Goal: Browse casually: Explore the website without a specific task or goal

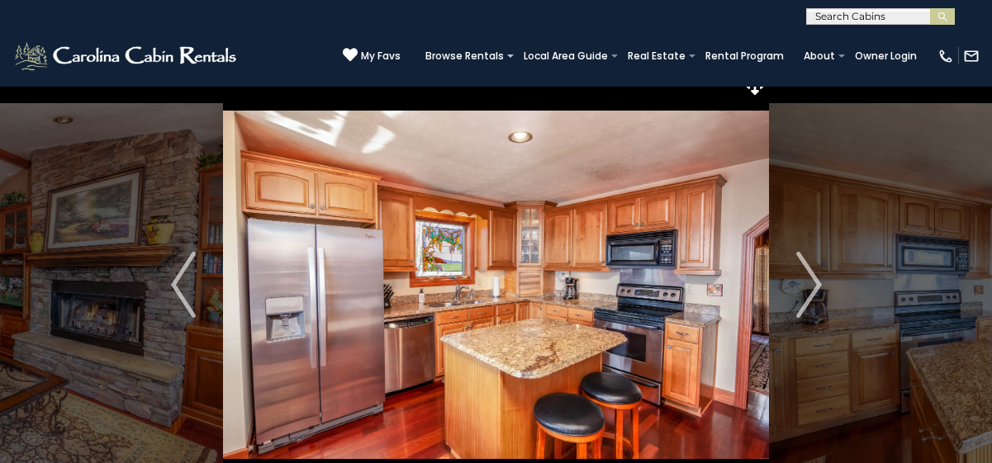
scroll to position [20, 0]
click at [805, 264] on img "Next" at bounding box center [808, 285] width 25 height 66
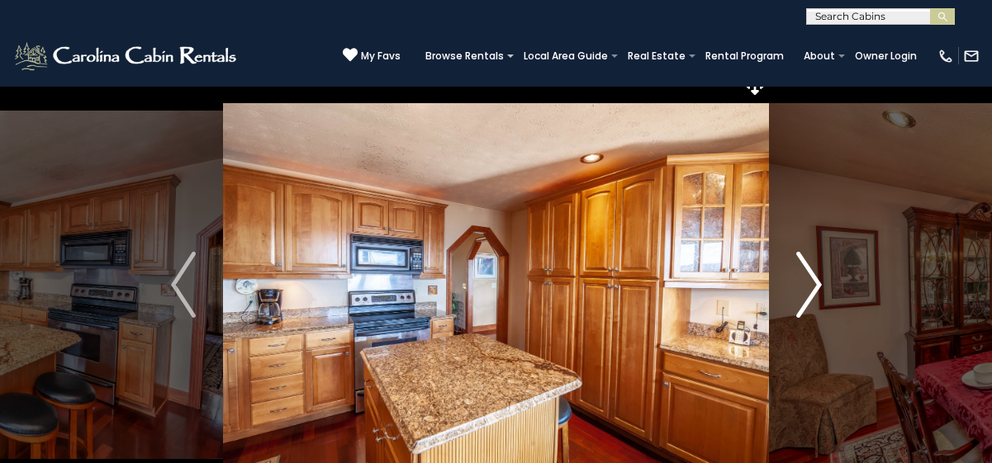
click at [805, 264] on img "Next" at bounding box center [808, 285] width 25 height 66
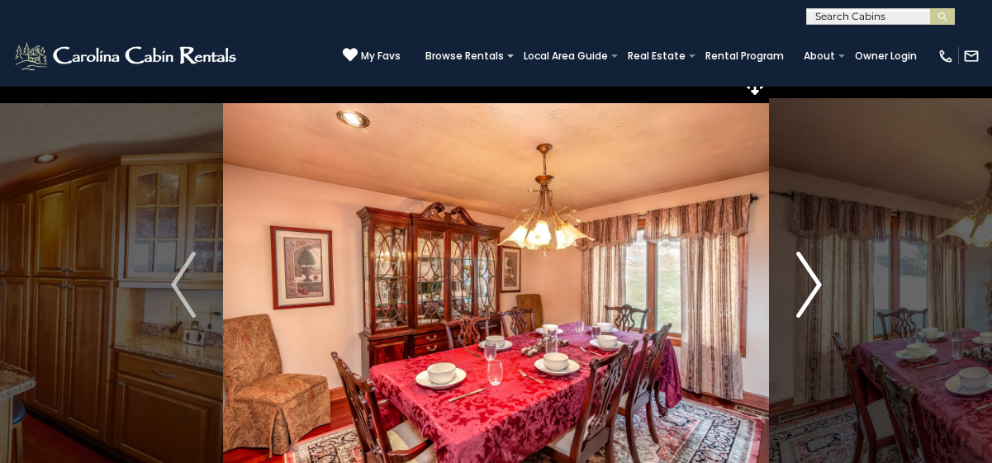
click at [805, 295] on img "Next" at bounding box center [808, 285] width 25 height 66
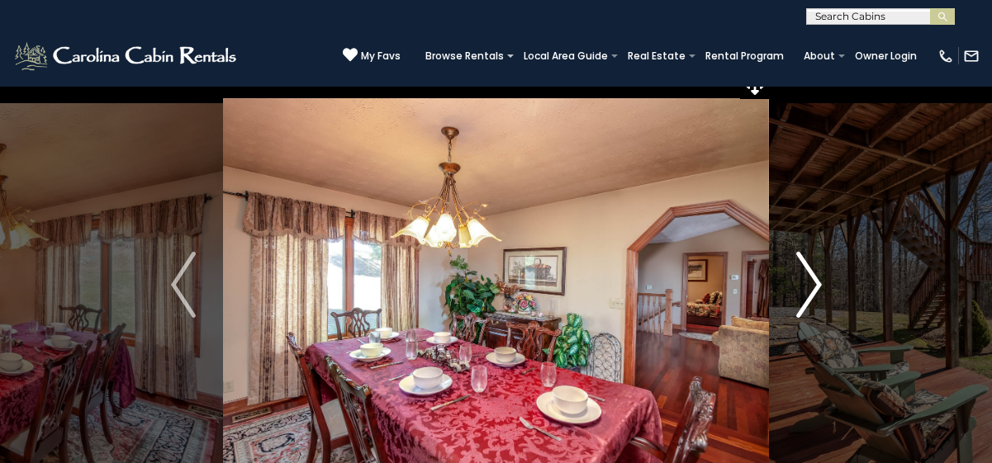
click at [805, 295] on img "Next" at bounding box center [808, 285] width 25 height 66
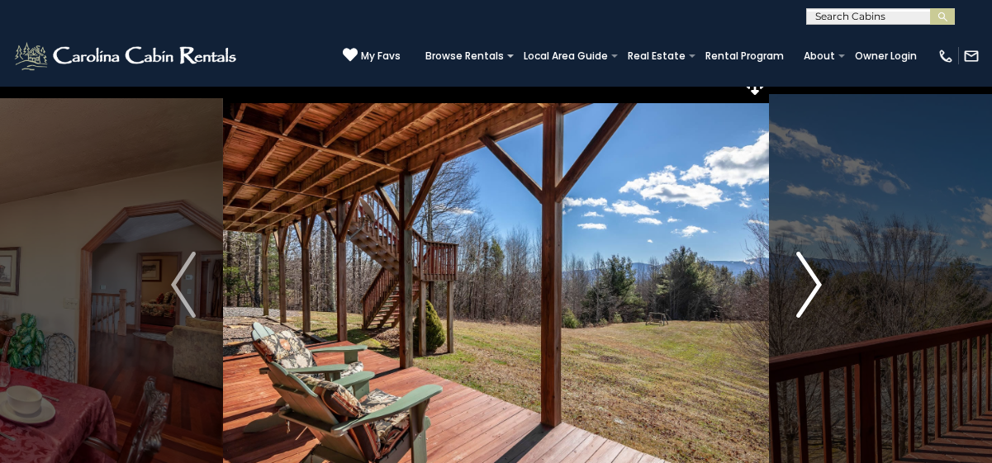
click at [805, 295] on img "Next" at bounding box center [808, 285] width 25 height 66
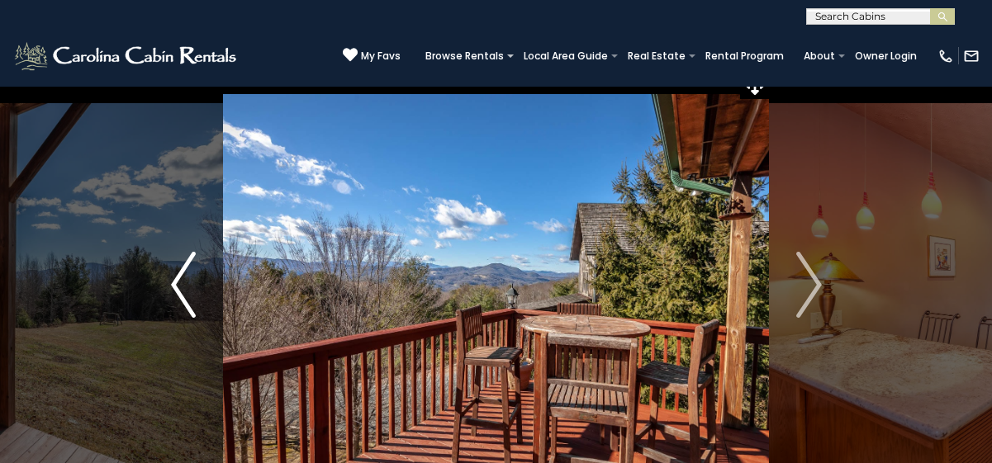
click at [207, 289] on button "Previous" at bounding box center [183, 285] width 80 height 438
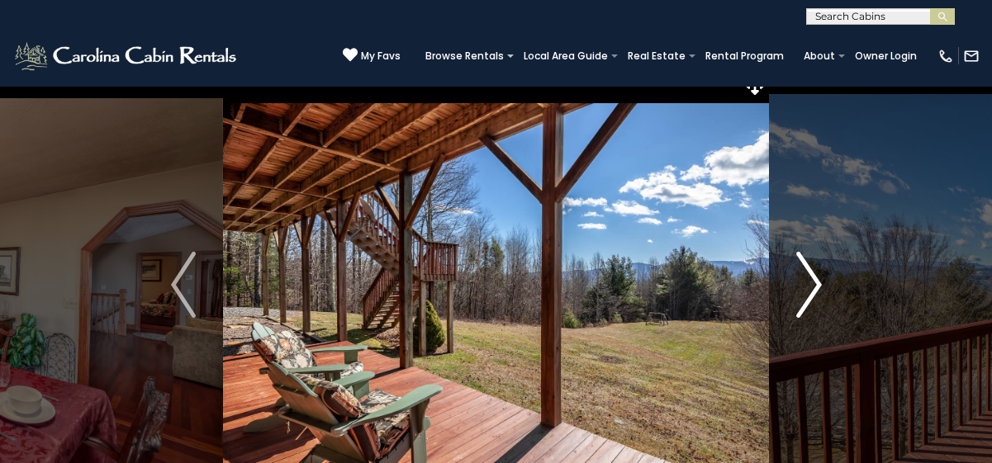
click at [817, 273] on img "Next" at bounding box center [808, 285] width 25 height 66
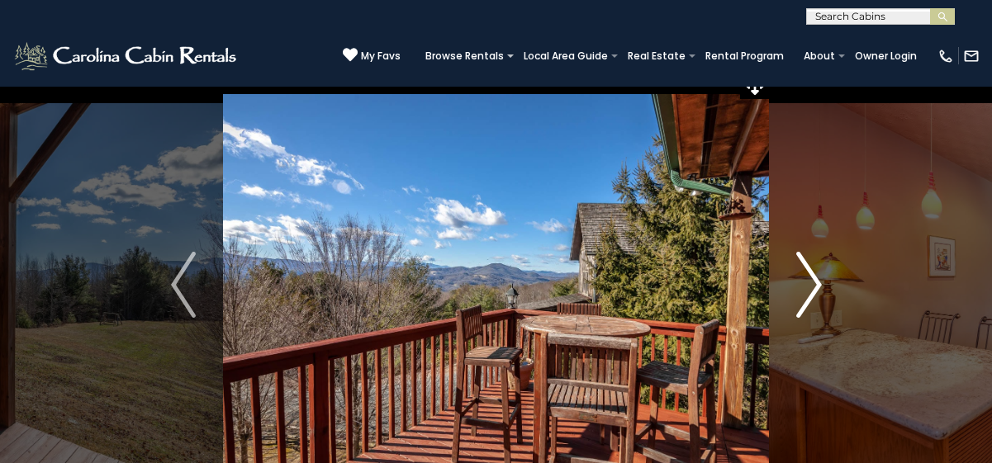
click at [817, 273] on img "Next" at bounding box center [808, 285] width 25 height 66
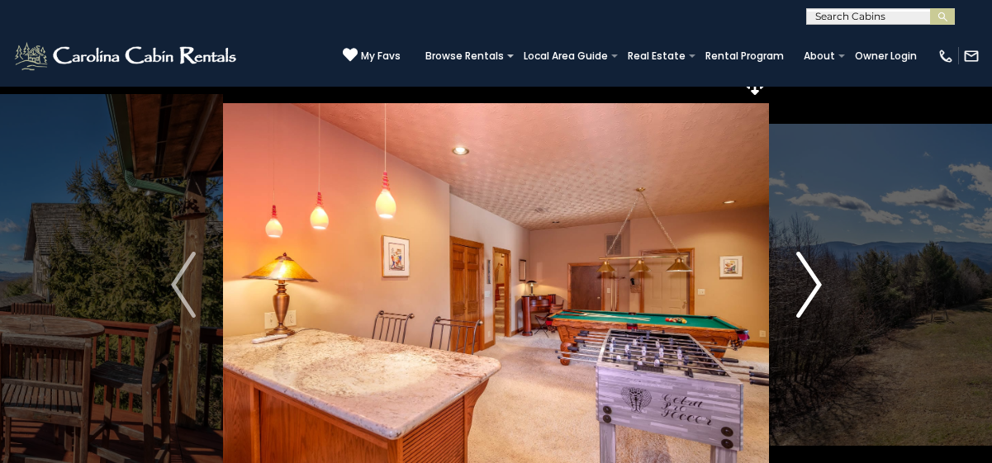
click at [807, 281] on img "Next" at bounding box center [808, 285] width 25 height 66
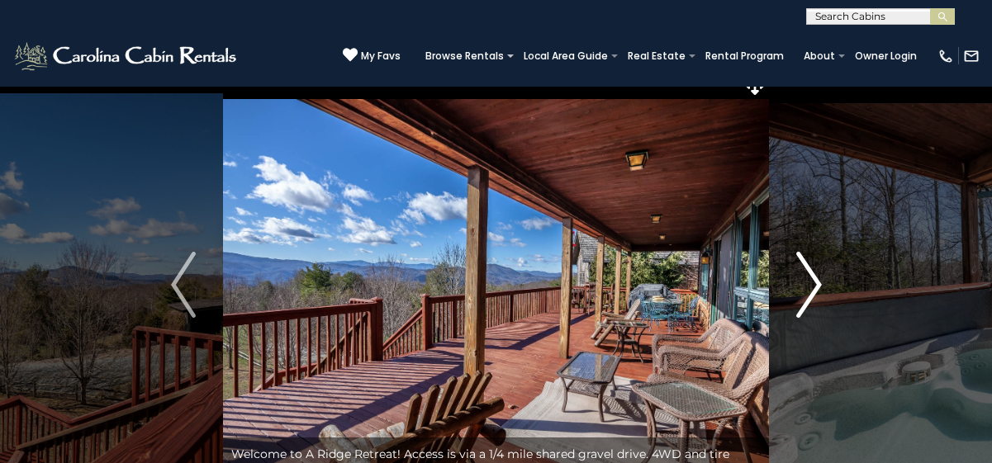
click at [809, 271] on img "Next" at bounding box center [808, 285] width 25 height 66
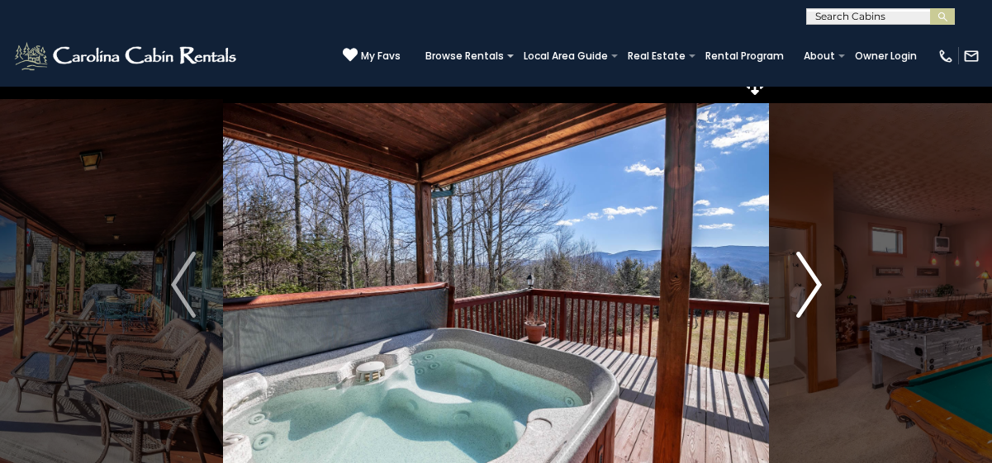
click at [809, 271] on img "Next" at bounding box center [808, 285] width 25 height 66
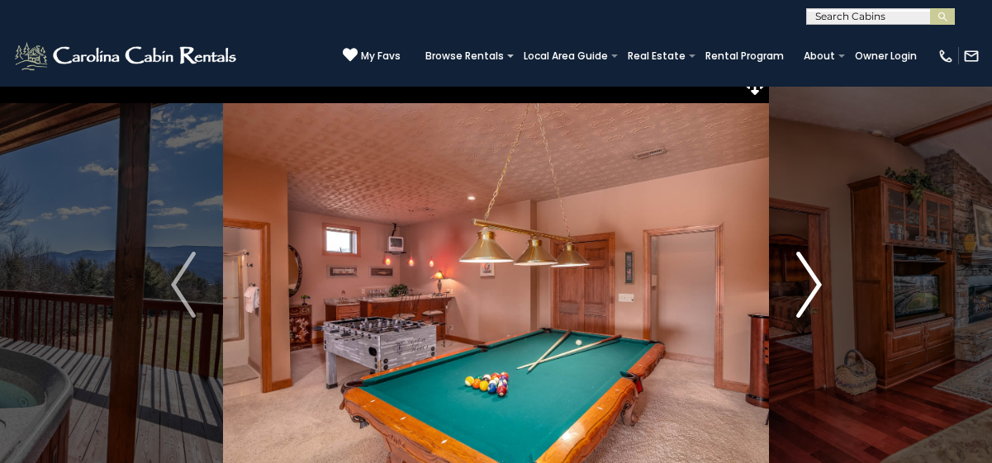
click at [809, 271] on img "Next" at bounding box center [808, 285] width 25 height 66
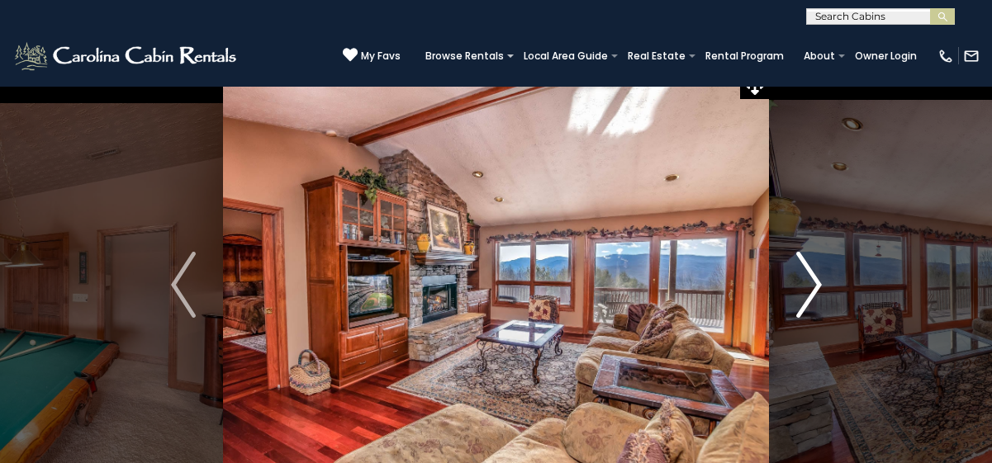
click at [809, 271] on img "Next" at bounding box center [808, 285] width 25 height 66
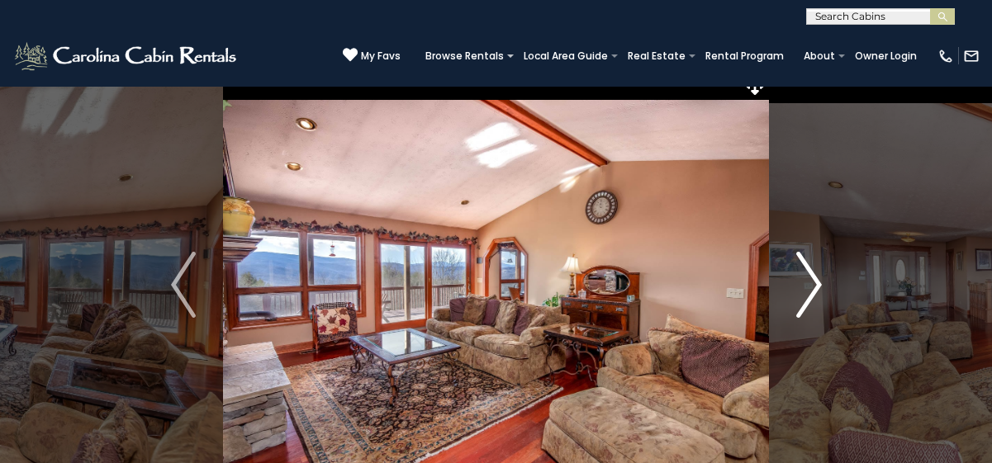
click at [809, 271] on img "Next" at bounding box center [808, 285] width 25 height 66
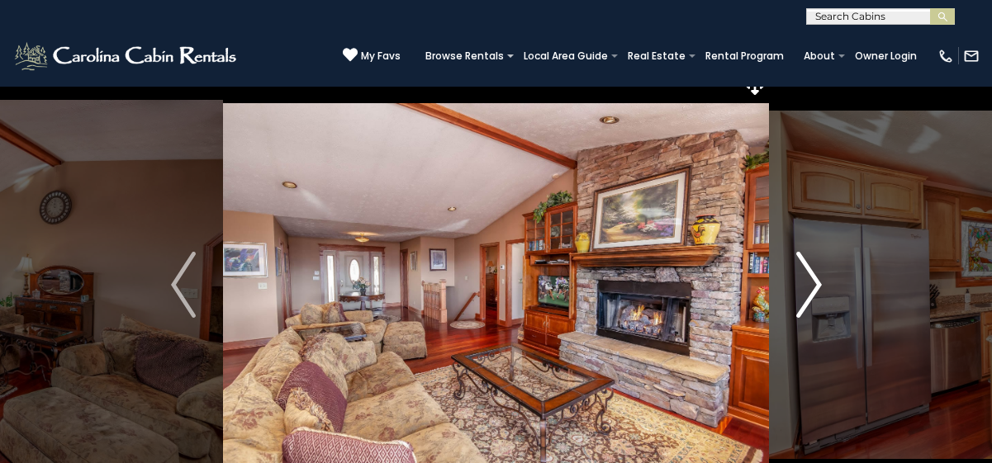
click at [809, 271] on img "Next" at bounding box center [808, 285] width 25 height 66
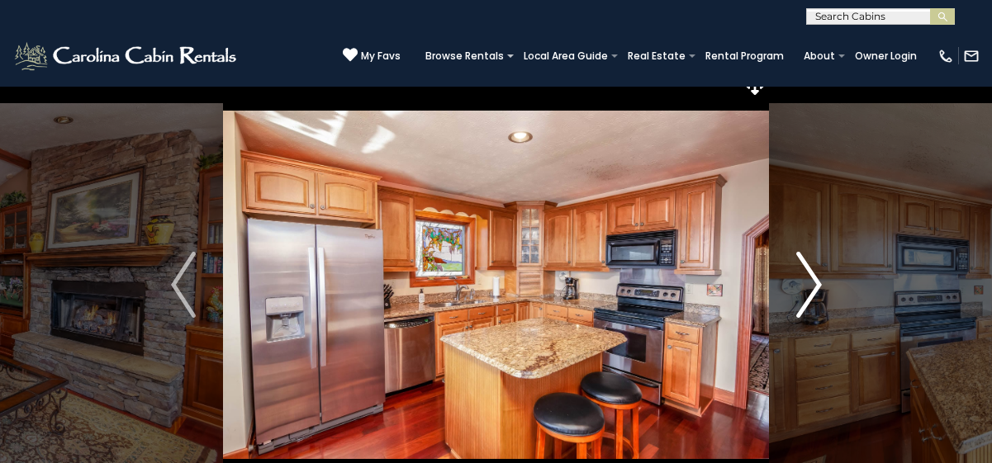
click at [809, 271] on img "Next" at bounding box center [808, 285] width 25 height 66
